Goal: Communication & Community: Answer question/provide support

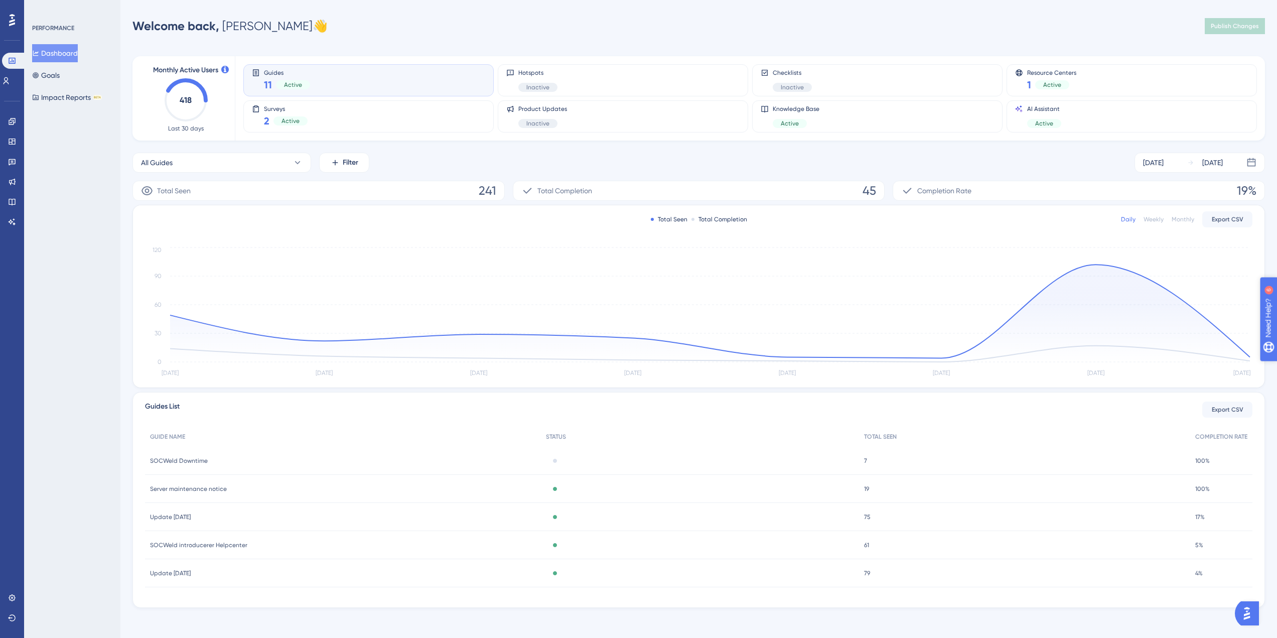
click at [1284, 366] on span "Need Help? 6" at bounding box center [1301, 369] width 67 height 17
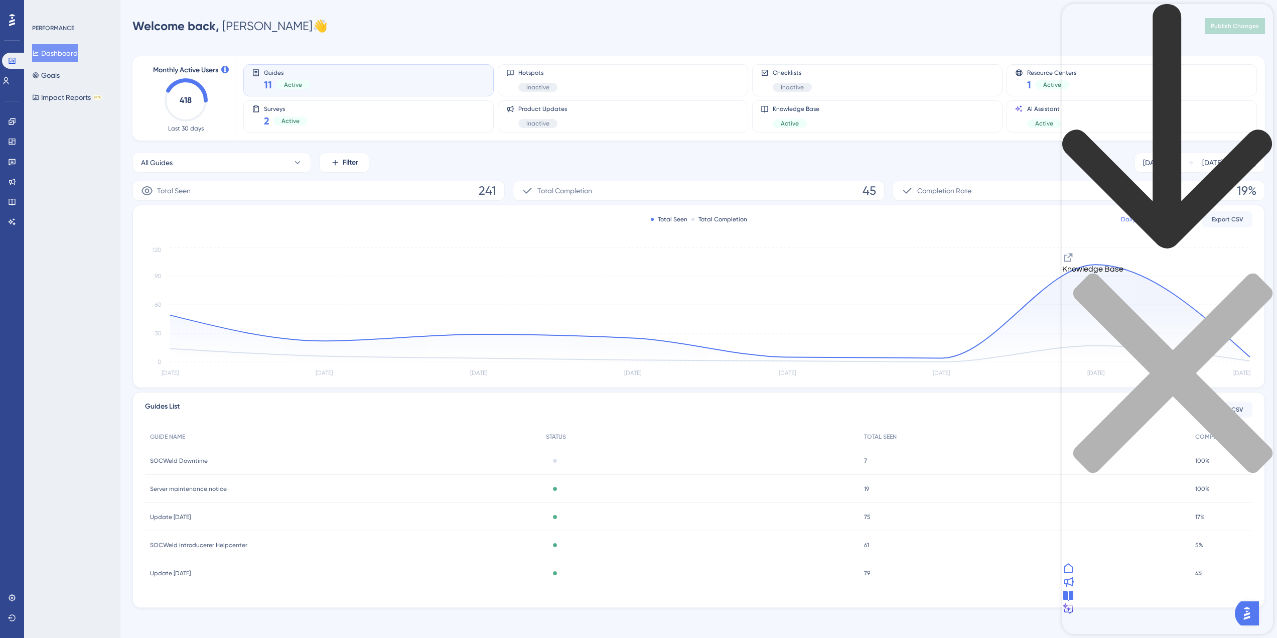
click at [1255, 273] on icon "close resource center" at bounding box center [1167, 378] width 211 height 211
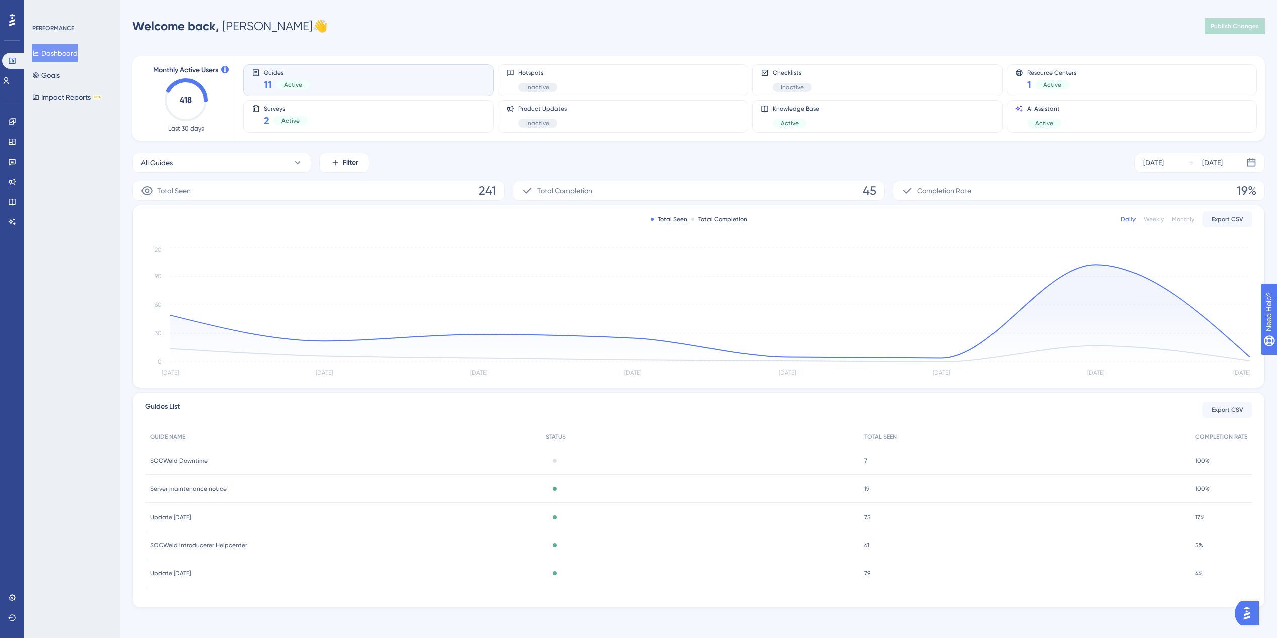
click at [1256, 613] on img "Open AI Assistant Launcher" at bounding box center [1247, 613] width 18 height 18
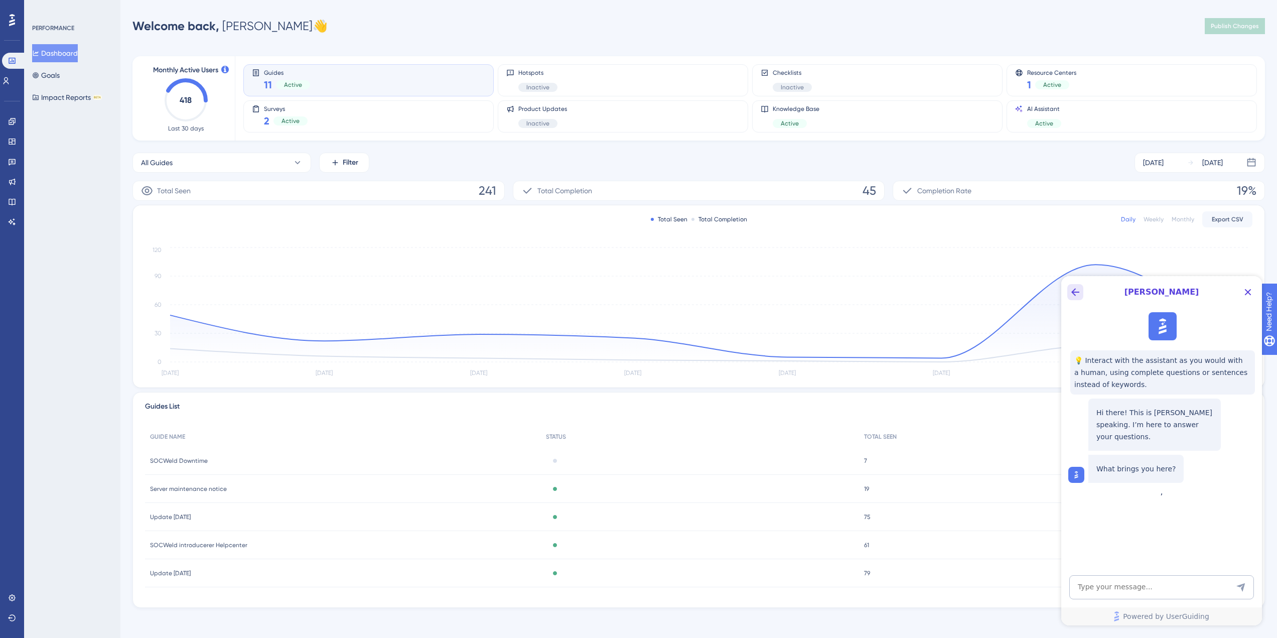
click at [1074, 290] on icon "Back Button" at bounding box center [1075, 292] width 8 height 8
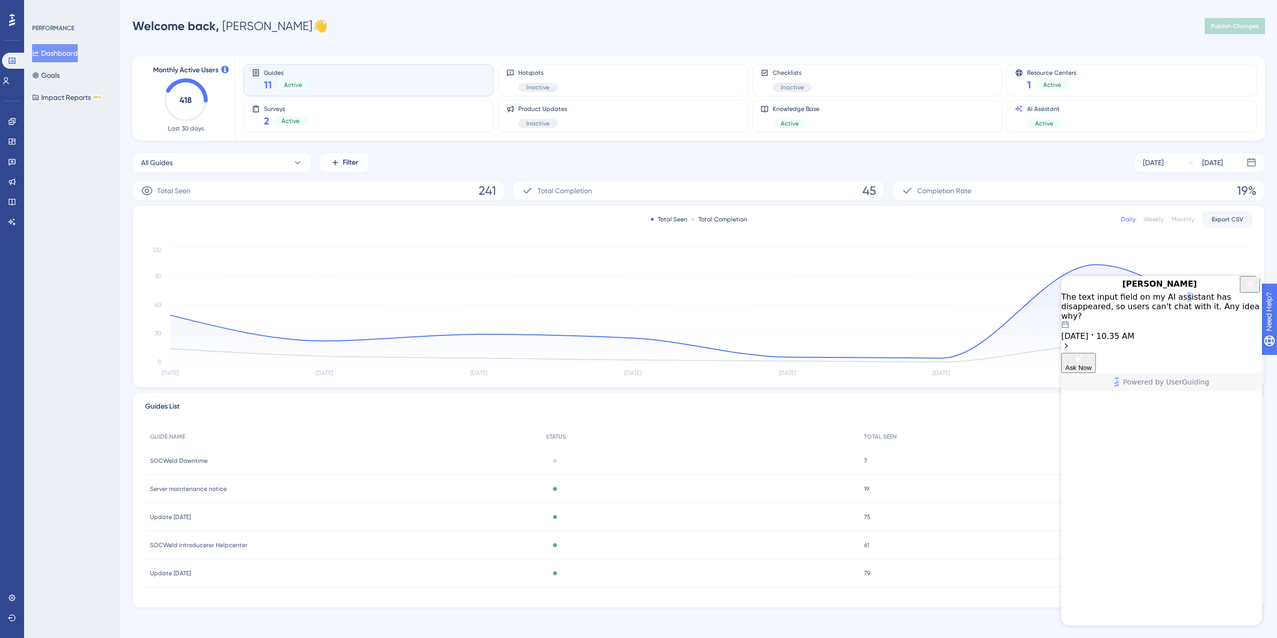
click at [1176, 318] on div "The text input field on my AI assistant has disappeared, so users can't chat wi…" at bounding box center [1161, 306] width 201 height 29
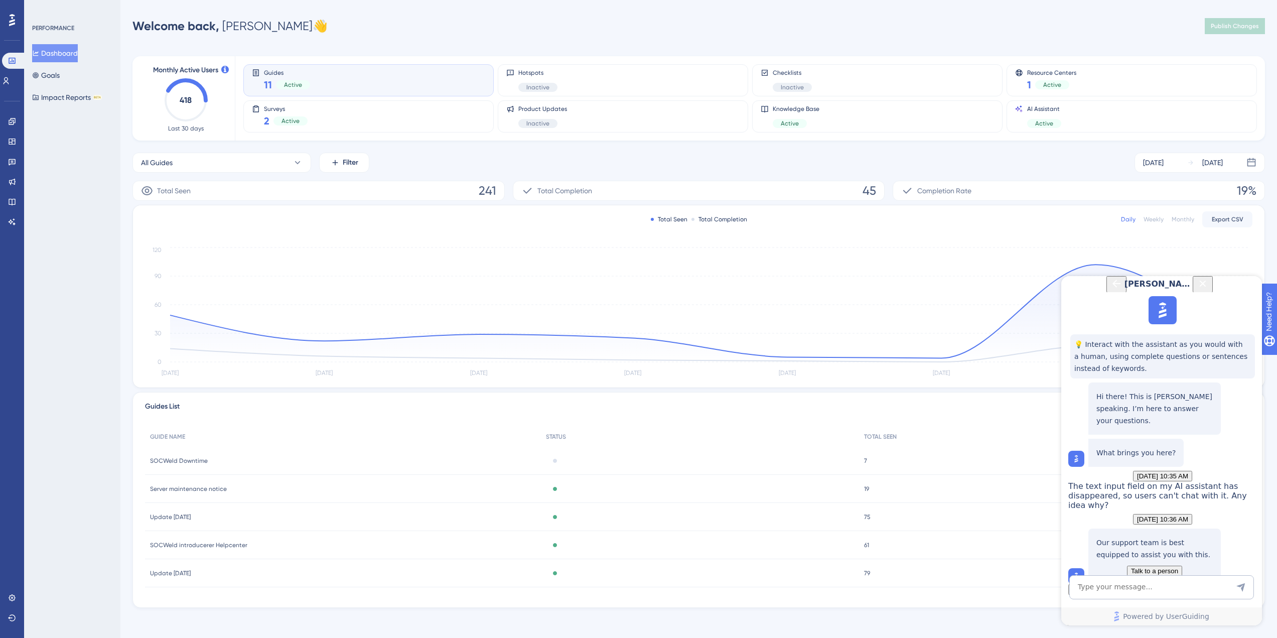
scroll to position [101, 0]
click at [1178, 434] on div "Our support team is best equipped to assist you with this. Talk to a person" at bounding box center [1154, 408] width 132 height 52
click at [1178, 567] on span "Talk to a person" at bounding box center [1154, 571] width 47 height 8
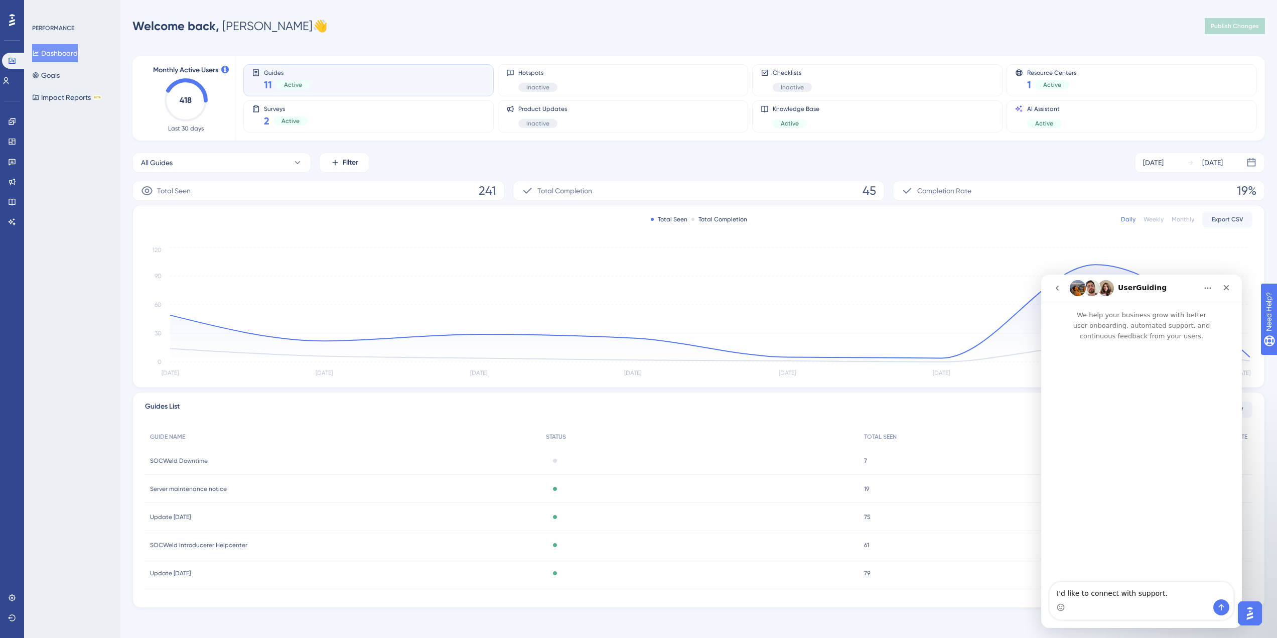
scroll to position [0, 0]
click at [1055, 286] on icon "go back" at bounding box center [1057, 288] width 8 height 8
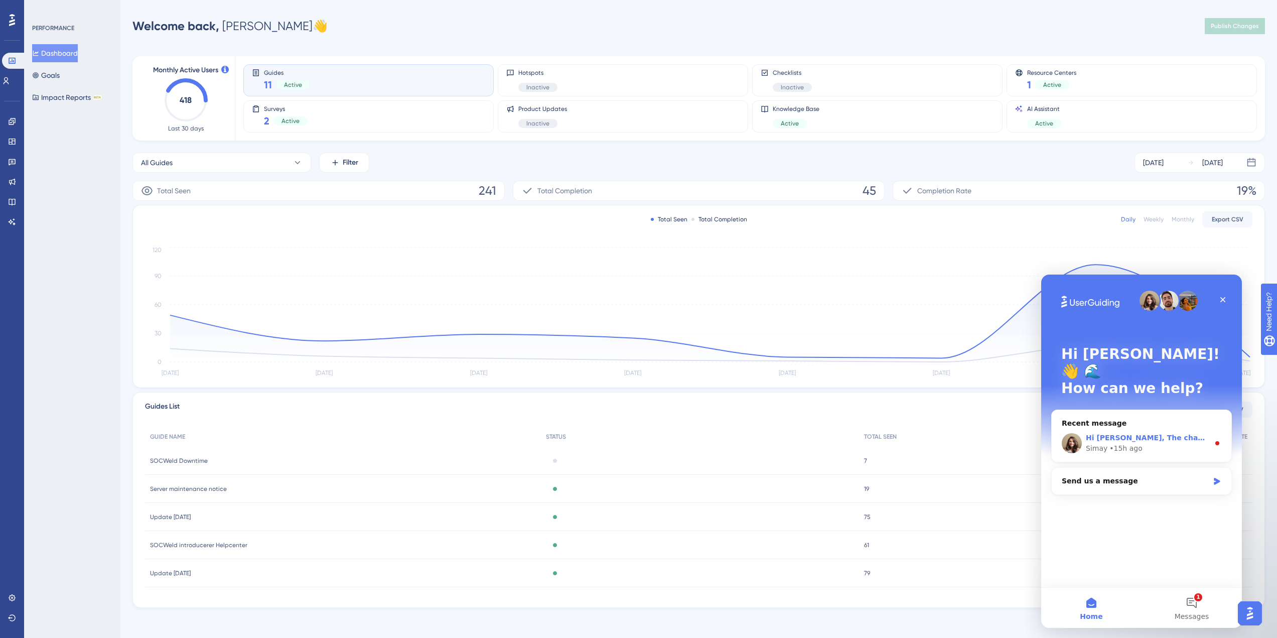
click at [1158, 432] on div "Hi [PERSON_NAME], The changes should be reflected by now. Can you please check …" at bounding box center [1147, 437] width 123 height 11
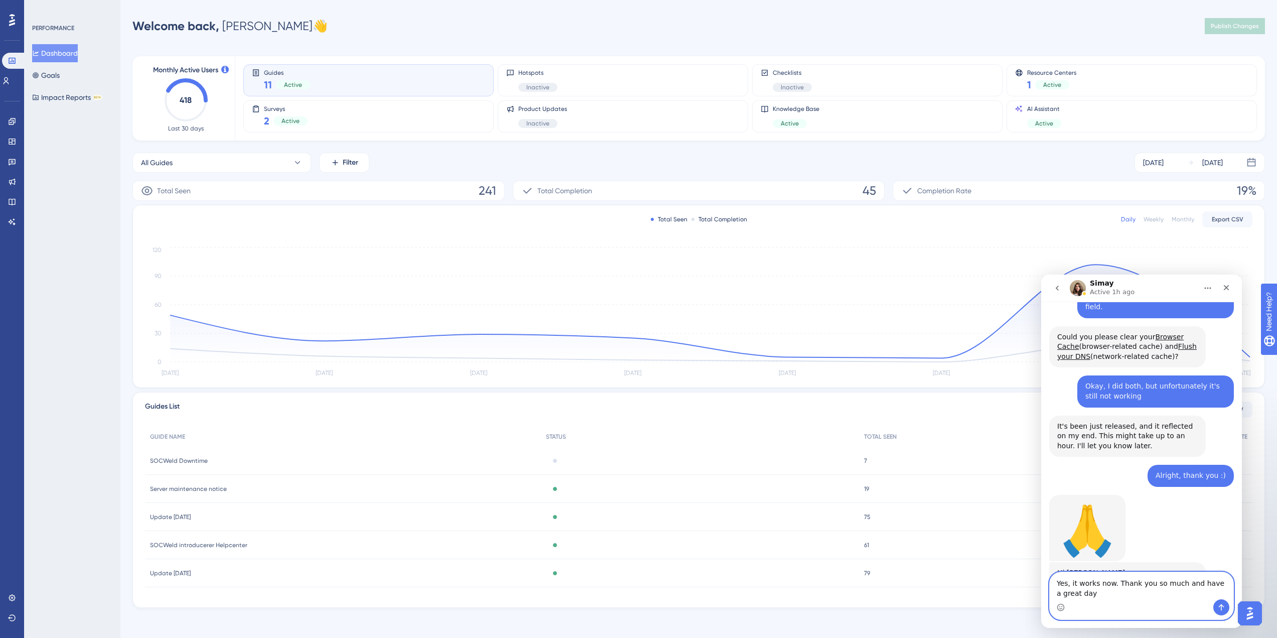
scroll to position [741, 0]
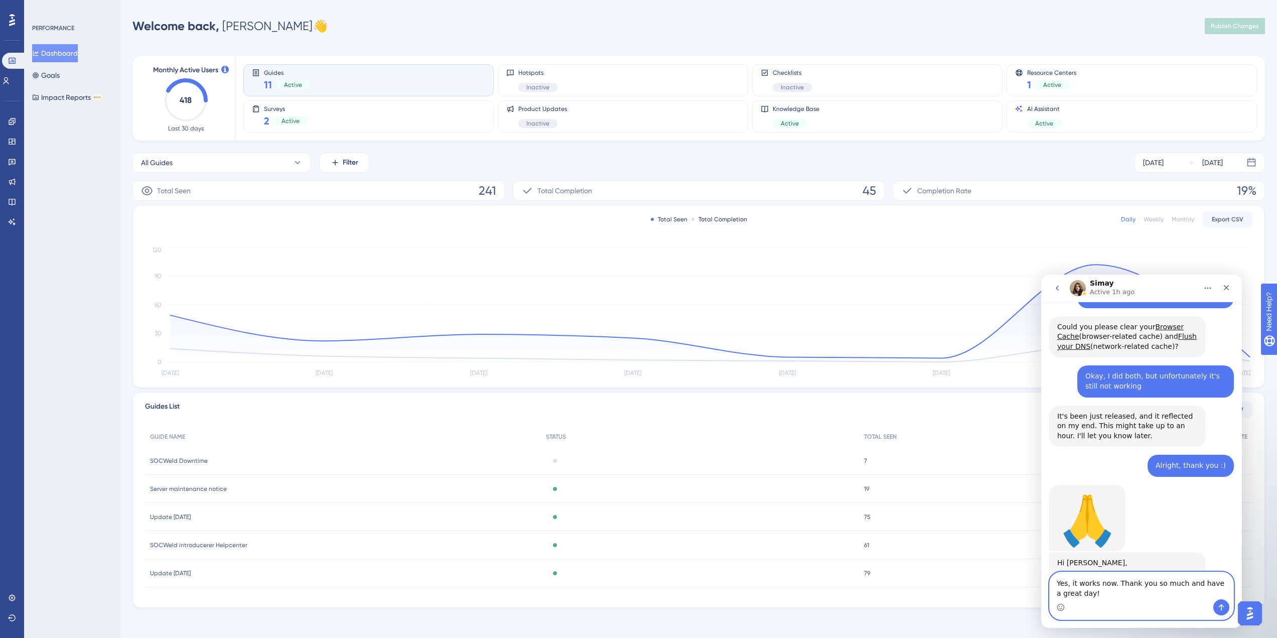
type textarea "Yes, it works now. Thank you so much and have a great day!"
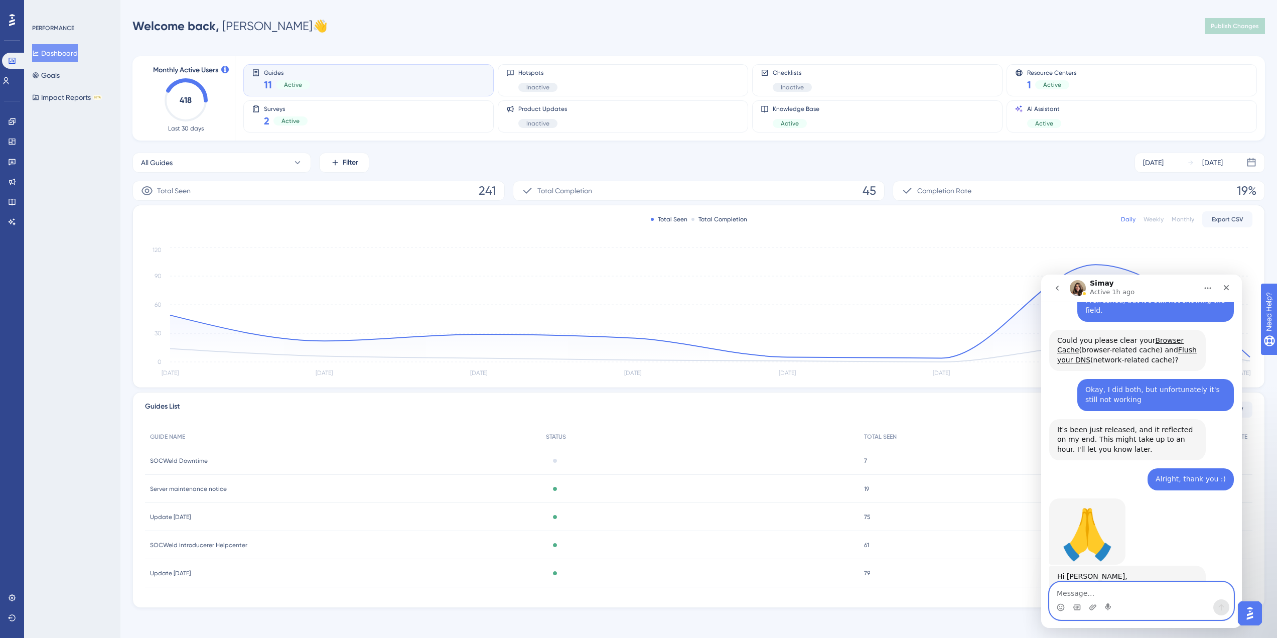
scroll to position [798, 0]
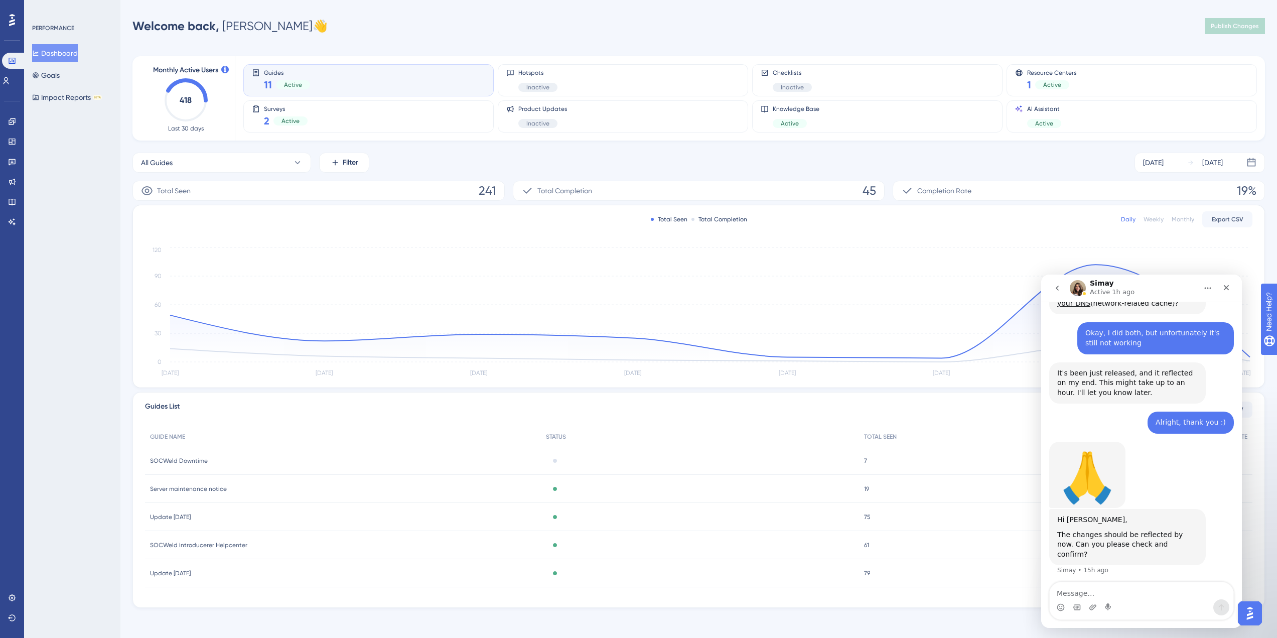
click at [858, 164] on div "All Guides Filter [DATE] [DATE]" at bounding box center [698, 163] width 1132 height 20
click at [1231, 288] on div "Close" at bounding box center [1226, 287] width 18 height 18
